Goal: Task Accomplishment & Management: Use online tool/utility

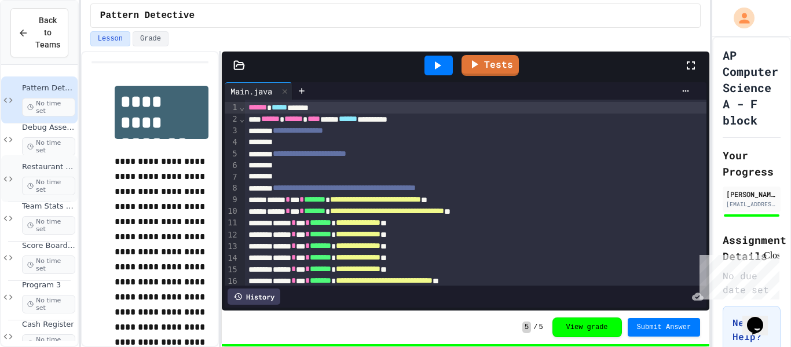
scroll to position [175, 0]
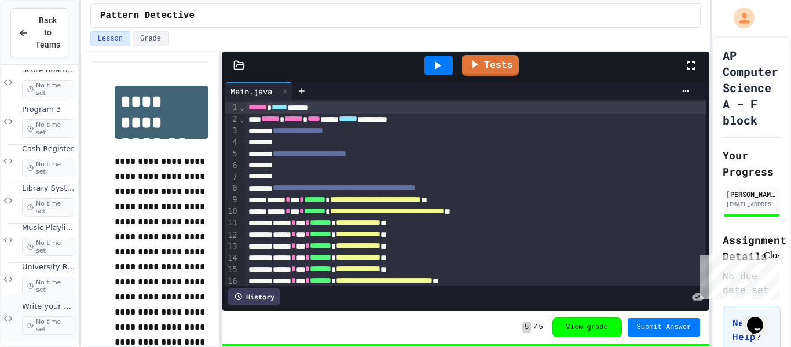
click at [39, 304] on span "Write your own class" at bounding box center [48, 307] width 53 height 10
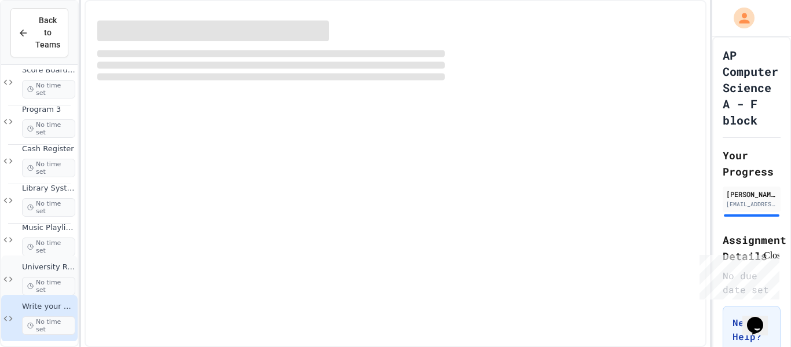
scroll to position [161, 0]
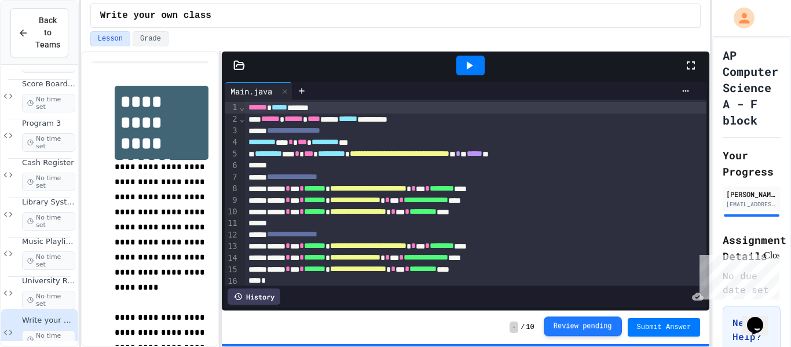
click at [612, 328] on button "Review pending" at bounding box center [582, 326] width 78 height 20
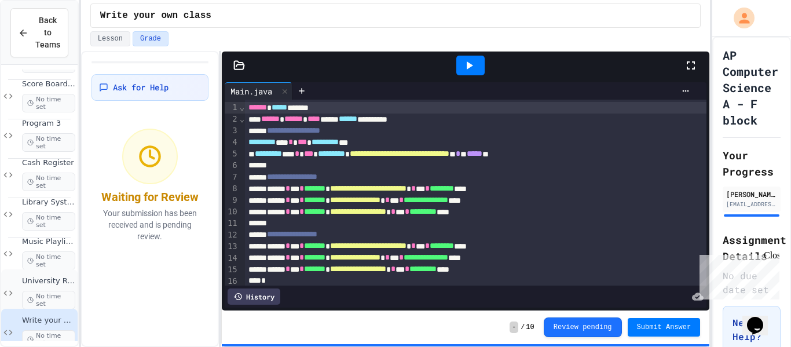
click at [53, 281] on span "University Registration System" at bounding box center [48, 281] width 53 height 10
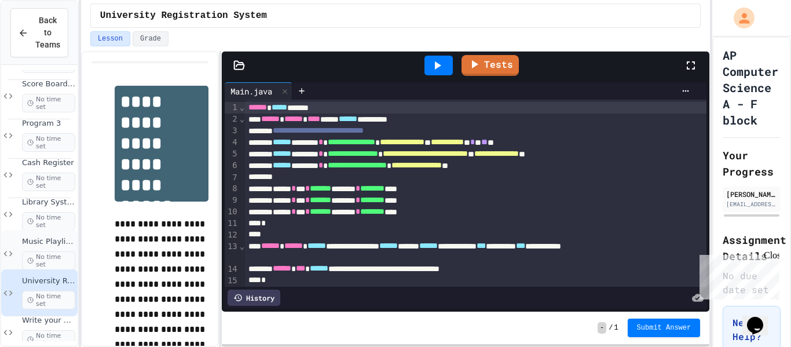
click at [58, 252] on span "No time set" at bounding box center [48, 260] width 53 height 19
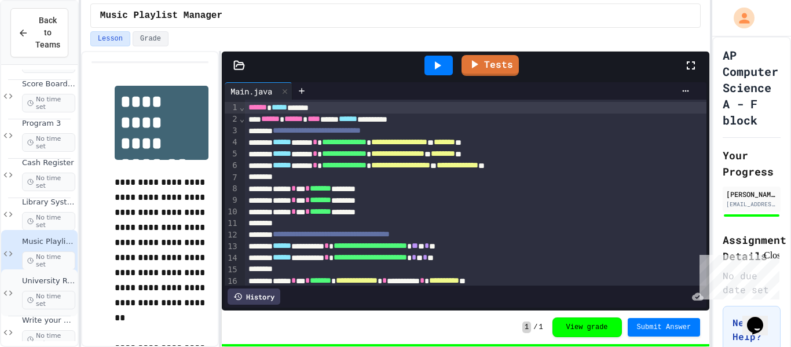
click at [44, 274] on div "University Registration System No time set" at bounding box center [39, 292] width 76 height 47
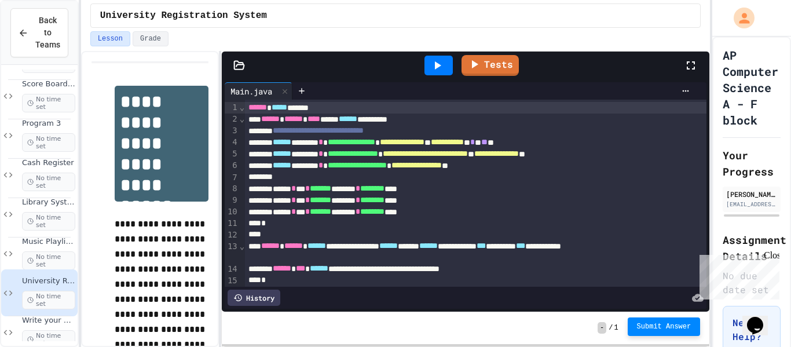
click at [646, 322] on span "Submit Answer" at bounding box center [664, 326] width 54 height 9
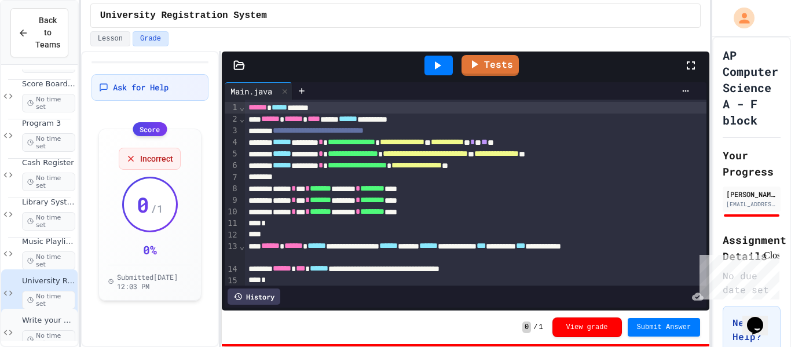
click at [46, 313] on div "Write your own class No time set" at bounding box center [39, 331] width 76 height 47
